Goal: Task Accomplishment & Management: Manage account settings

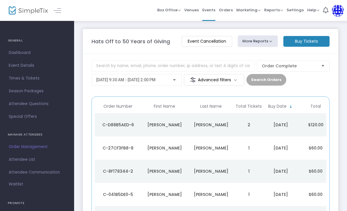
click at [225, 13] on span "Orders" at bounding box center [226, 10] width 14 height 15
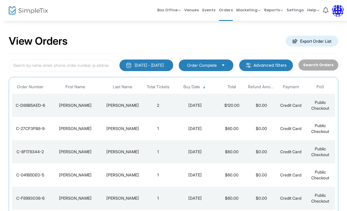
click at [276, 10] on span "Reports" at bounding box center [273, 10] width 19 height 6
click at [281, 29] on li "Sales Reports" at bounding box center [283, 30] width 38 height 11
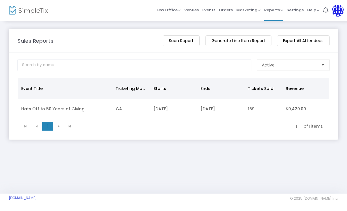
click at [336, 14] on img at bounding box center [338, 11] width 12 height 12
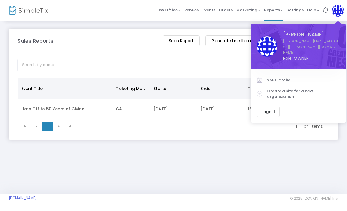
click at [267, 109] on span "Logout" at bounding box center [267, 111] width 13 height 5
